Goal: Information Seeking & Learning: Find specific page/section

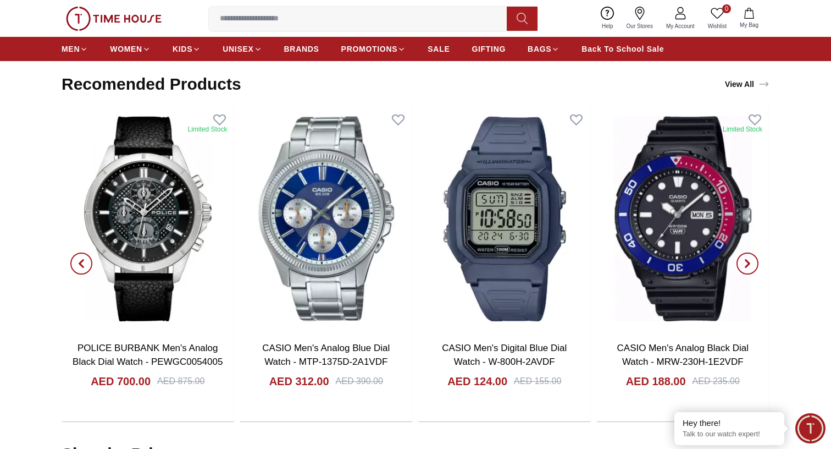
scroll to position [1799, 0]
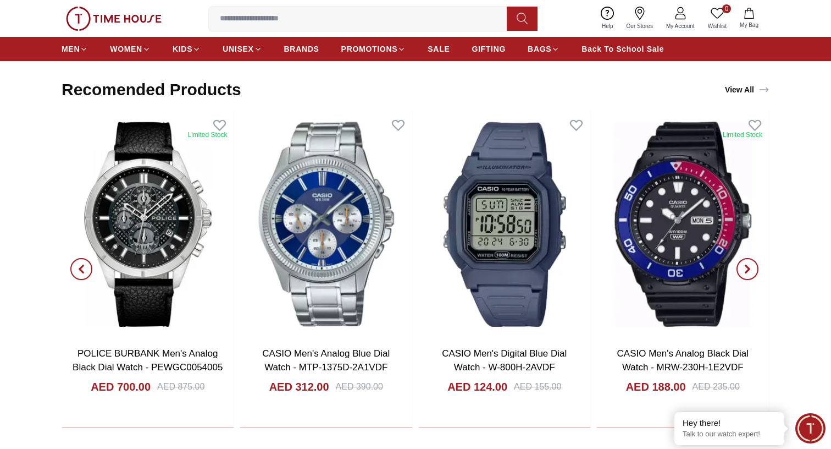
click at [81, 266] on icon "button" at bounding box center [81, 268] width 3 height 7
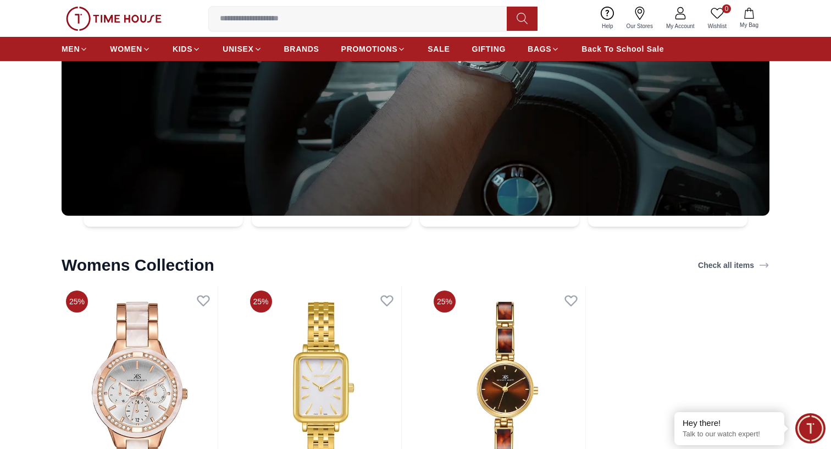
scroll to position [3376, 0]
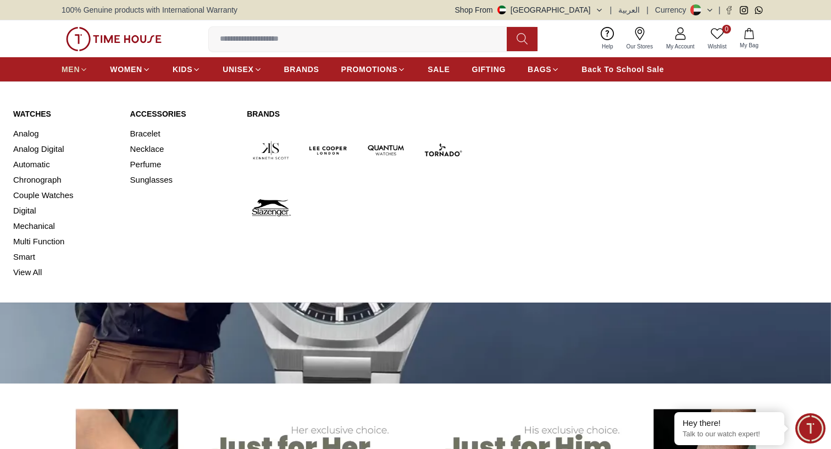
click at [80, 68] on icon at bounding box center [84, 69] width 8 height 8
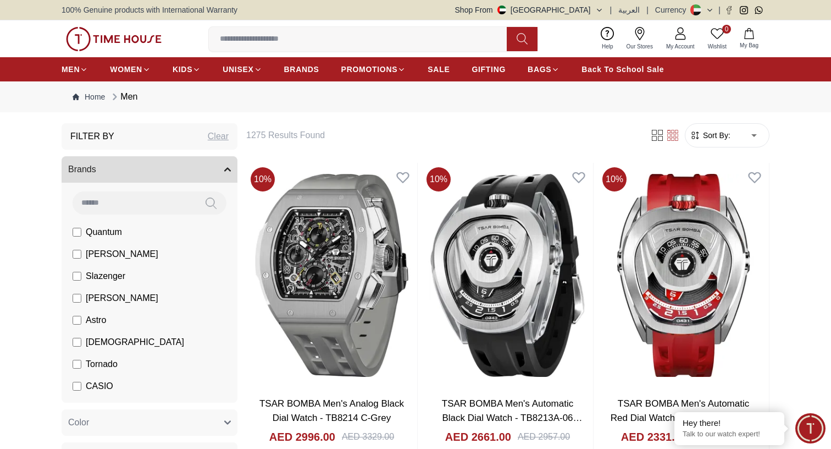
click at [726, 137] on span "Sort By:" at bounding box center [716, 135] width 30 height 11
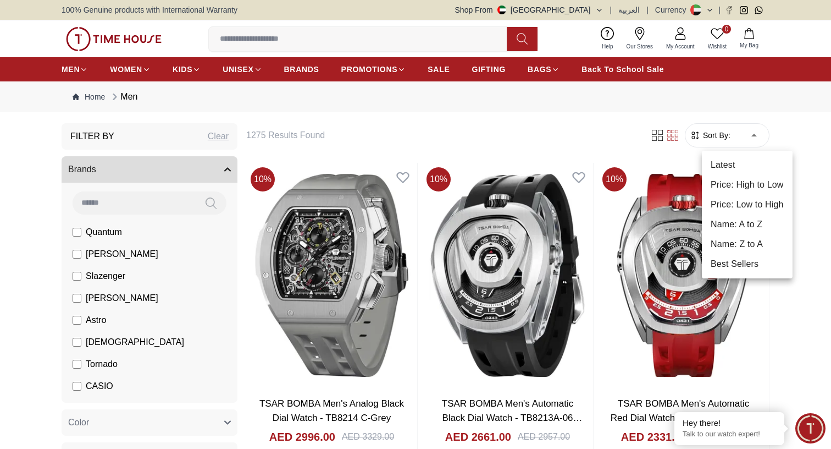
click at [750, 180] on li "Price: High to Low" at bounding box center [747, 185] width 91 height 20
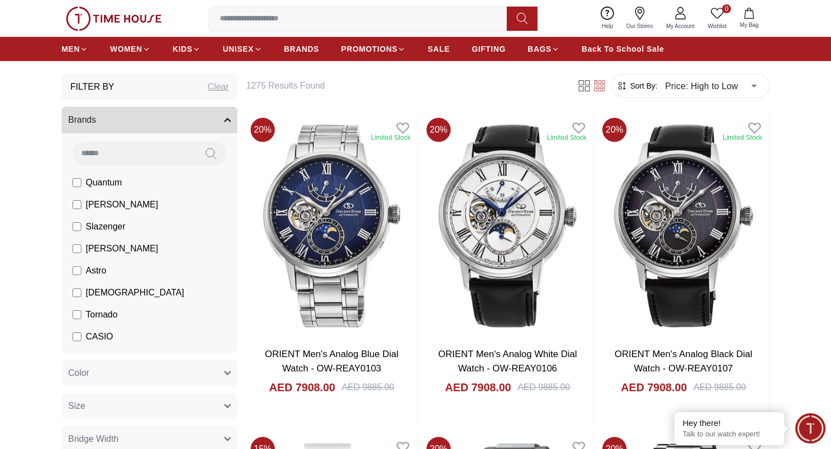
scroll to position [53, 0]
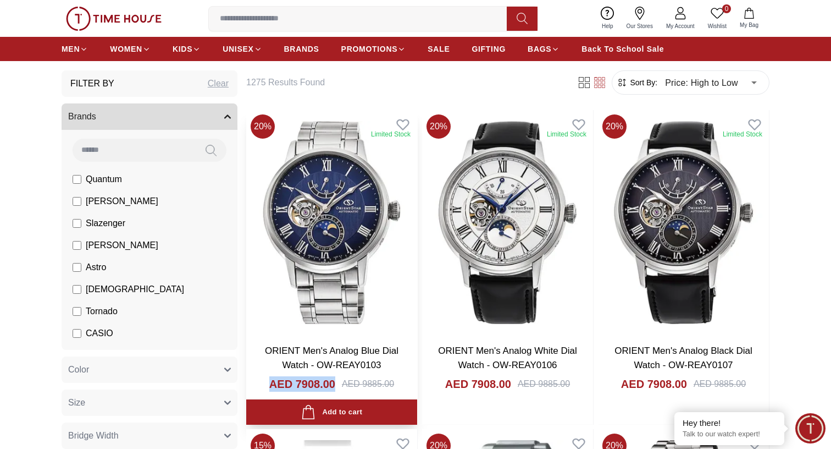
drag, startPoint x: 271, startPoint y: 386, endPoint x: 337, endPoint y: 384, distance: 66.0
click at [337, 384] on div "AED 7908.00 AED 9885.00" at bounding box center [331, 397] width 149 height 42
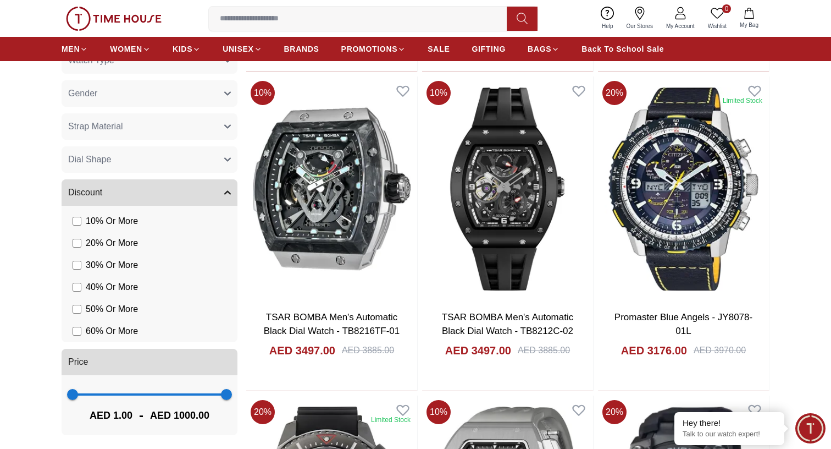
scroll to position [0, 0]
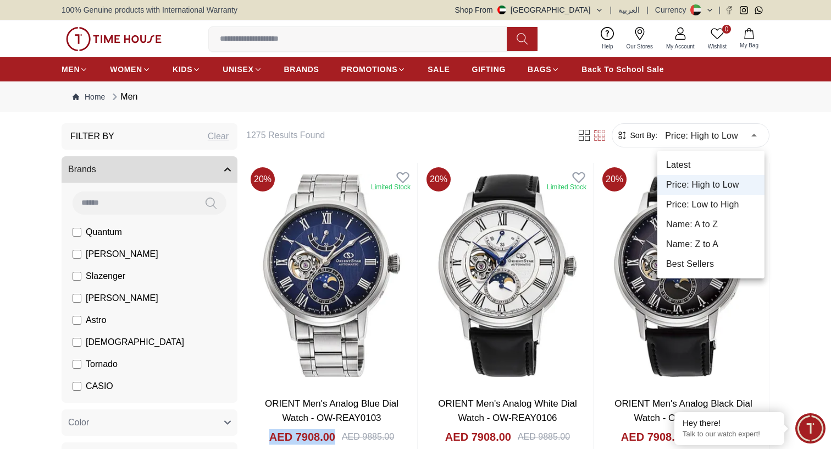
click at [707, 213] on li "Price: Low to High" at bounding box center [710, 205] width 107 height 20
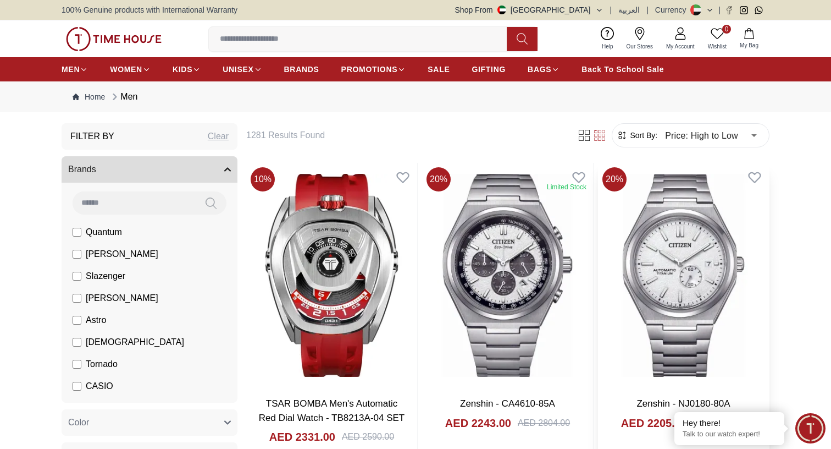
type input "*"
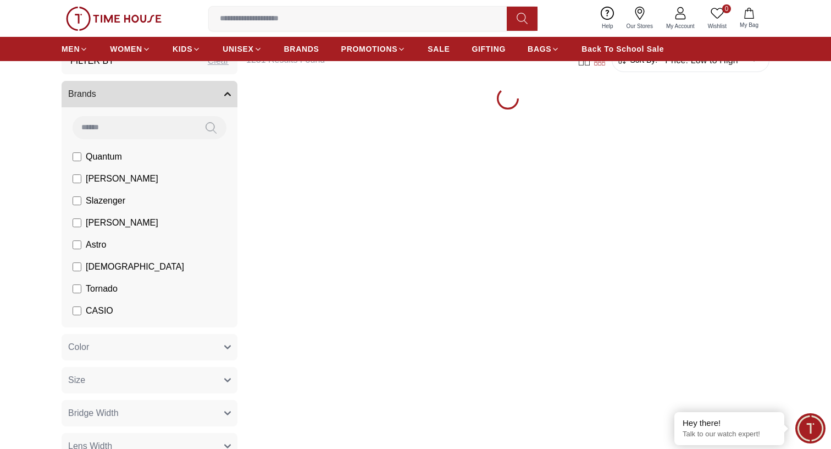
scroll to position [76, 0]
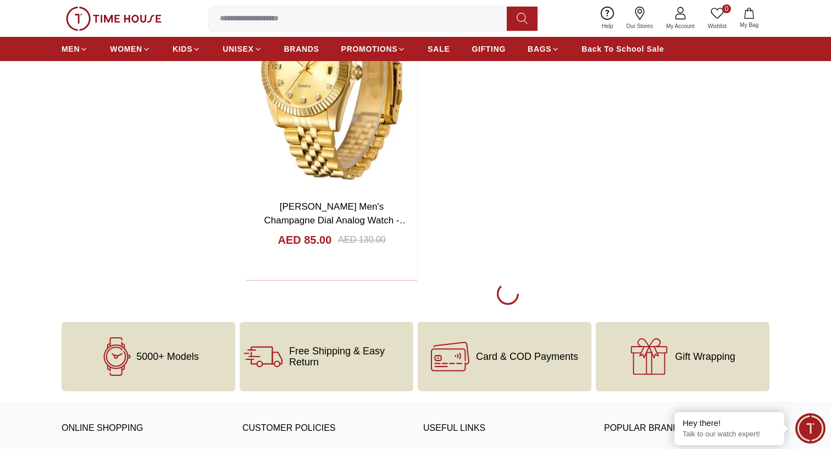
scroll to position [4348, 0]
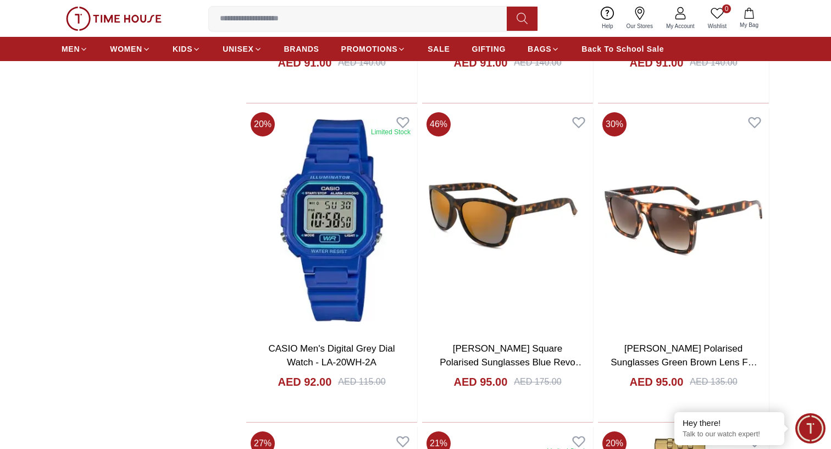
scroll to position [5480, 0]
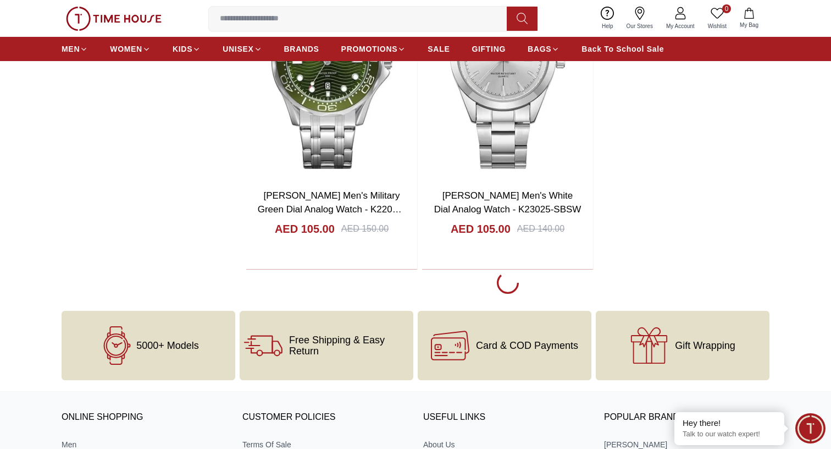
scroll to position [8525, 0]
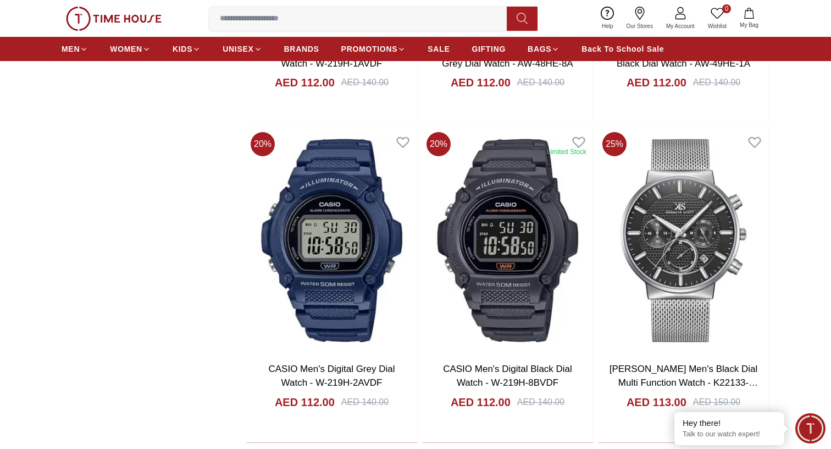
scroll to position [11274, 0]
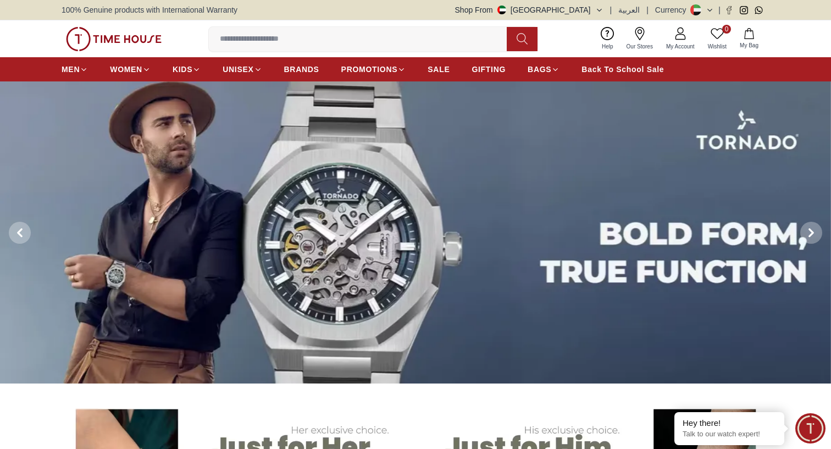
click at [643, 42] on span "Our Stores" at bounding box center [639, 46] width 35 height 8
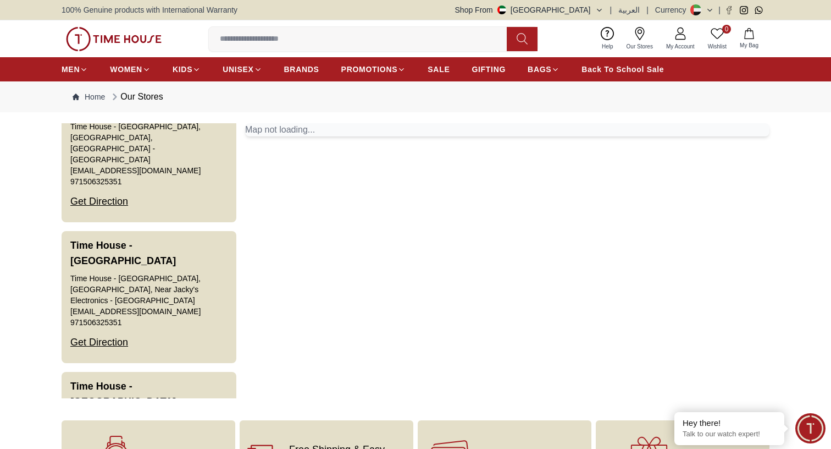
click at [595, 11] on icon "button" at bounding box center [599, 10] width 8 height 8
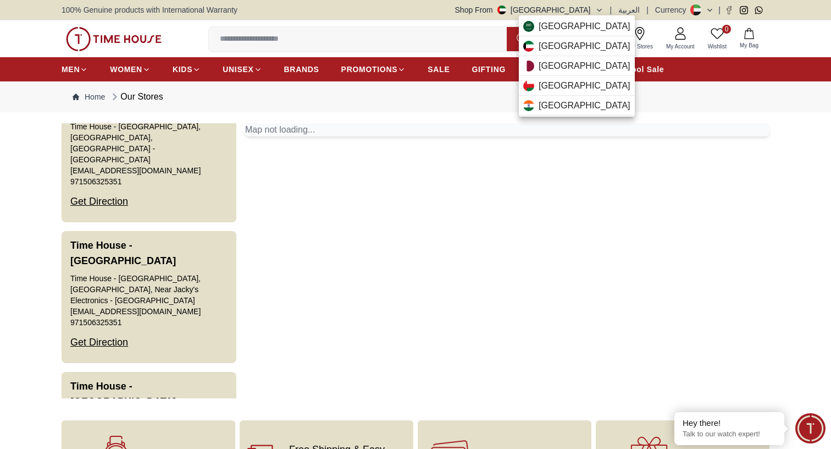
click at [476, 316] on div at bounding box center [415, 224] width 831 height 449
